Goal: Task Accomplishment & Management: Use online tool/utility

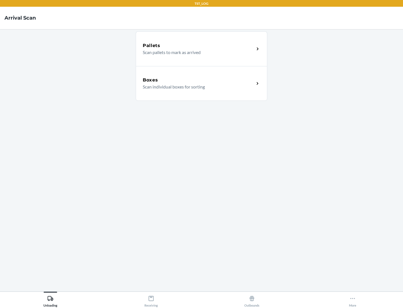
click at [198, 80] on div "Boxes" at bounding box center [199, 80] width 112 height 7
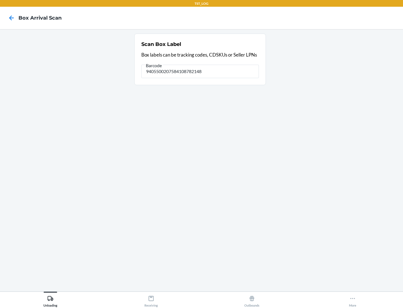
type input "9405500207584108782148"
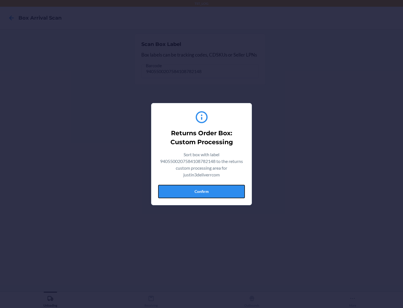
click at [201, 191] on button "Confirm" at bounding box center [201, 191] width 87 height 13
